Goal: Task Accomplishment & Management: Use online tool/utility

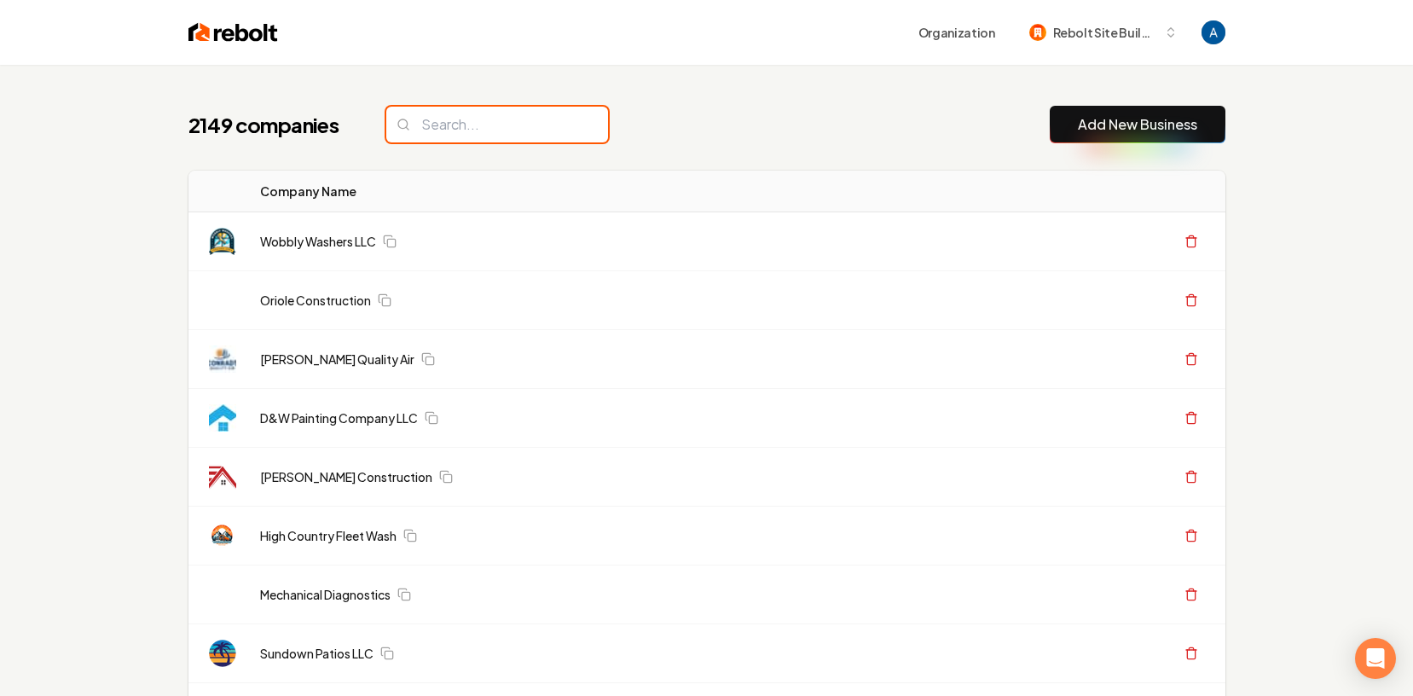
click at [464, 118] on input "search" at bounding box center [497, 125] width 222 height 36
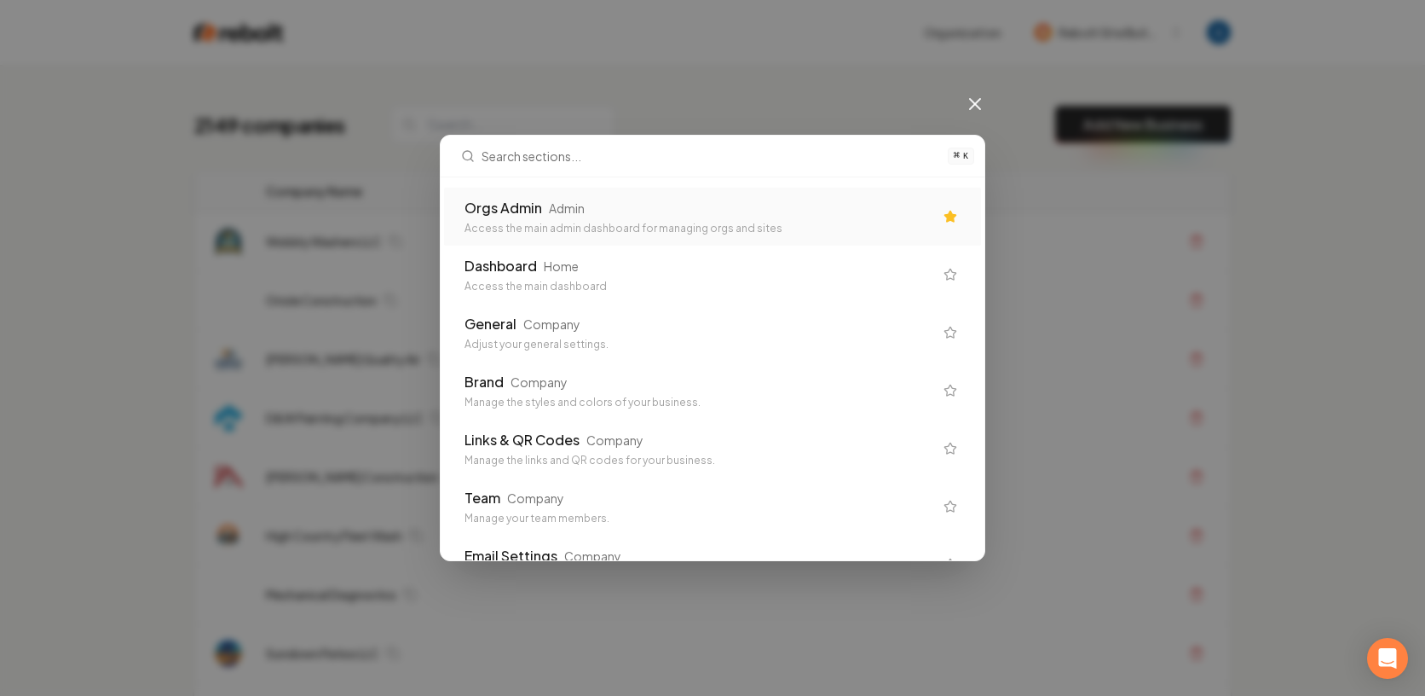
click at [501, 224] on div "Access the main admin dashboard for managing orgs and sites" at bounding box center [699, 229] width 469 height 14
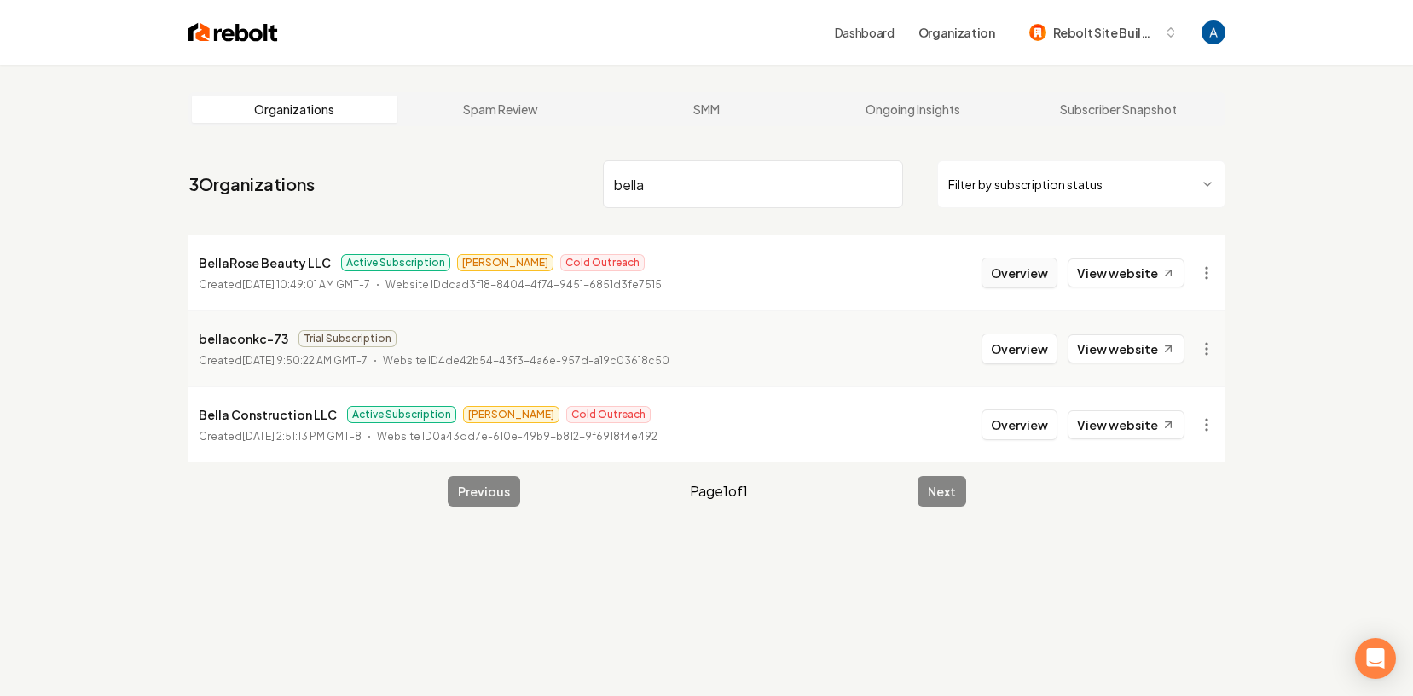
type input "bella"
click at [1007, 283] on button "Overview" at bounding box center [1019, 272] width 76 height 31
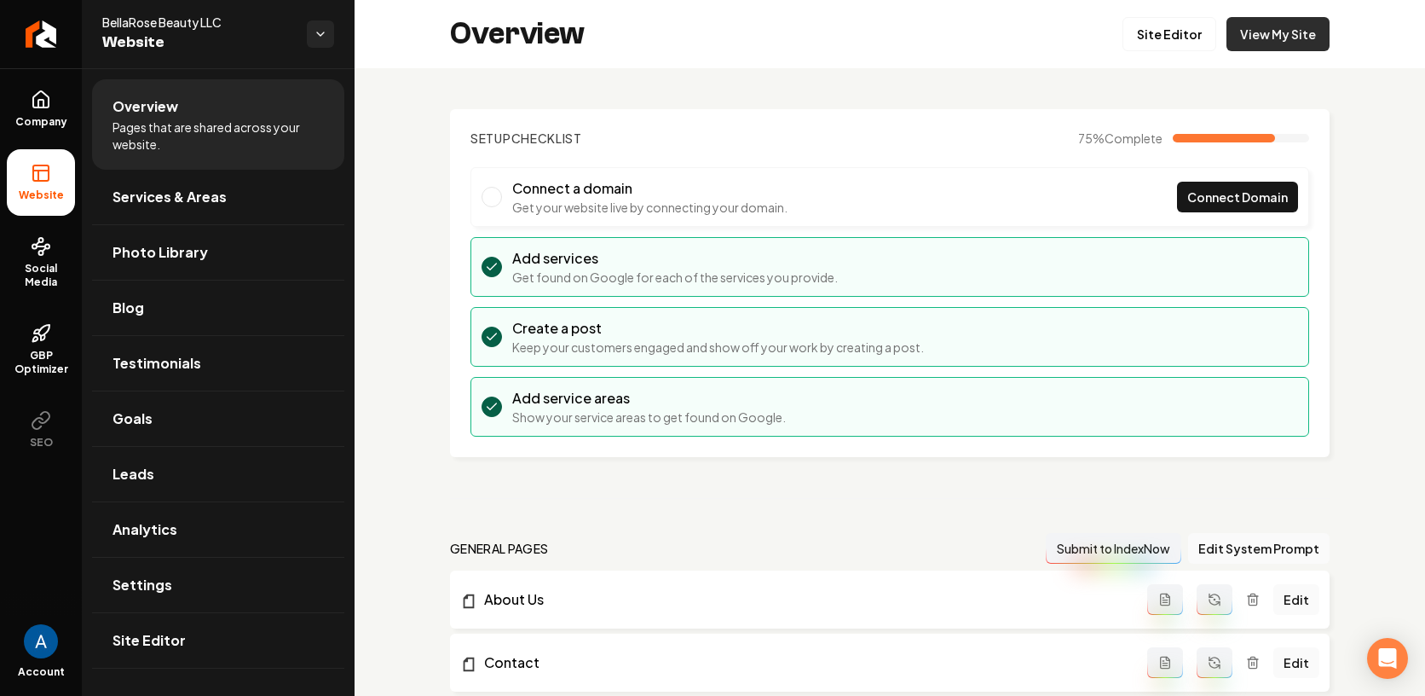
click at [1287, 43] on link "View My Site" at bounding box center [1278, 34] width 103 height 34
